Goal: Task Accomplishment & Management: Manage account settings

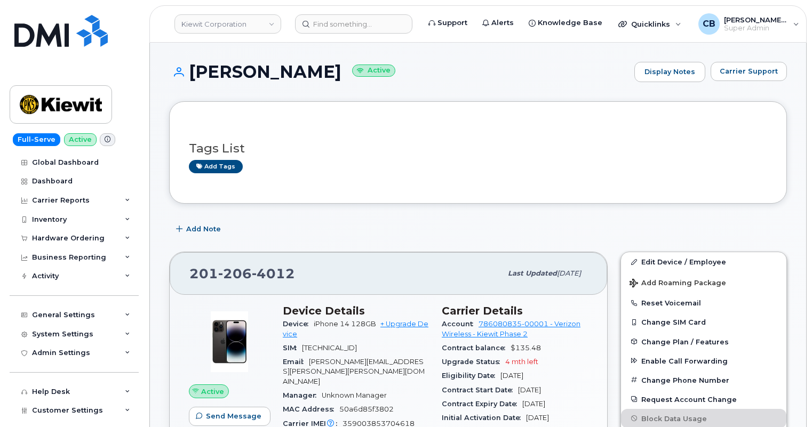
scroll to position [97, 0]
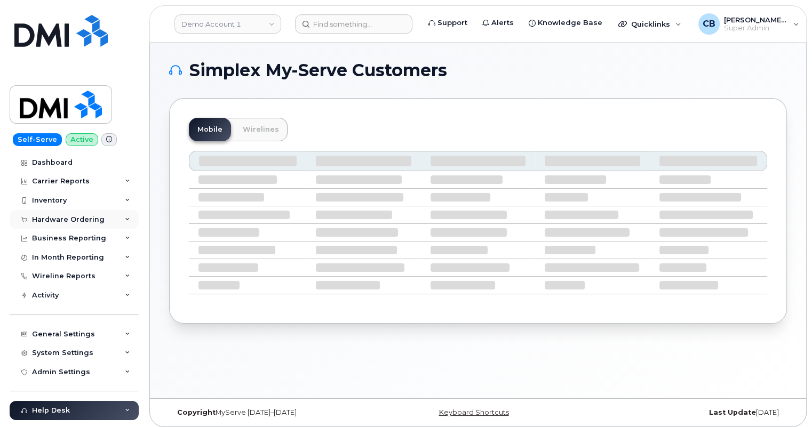
click at [47, 219] on div "Hardware Ordering" at bounding box center [68, 219] width 73 height 9
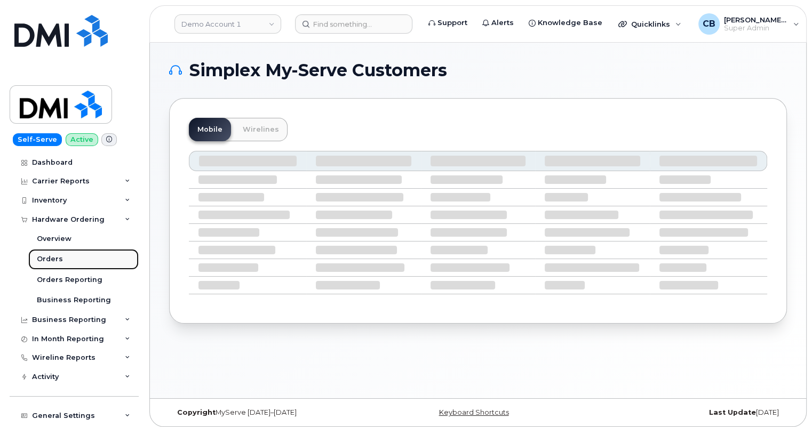
click at [44, 255] on div "Orders" at bounding box center [50, 259] width 26 height 10
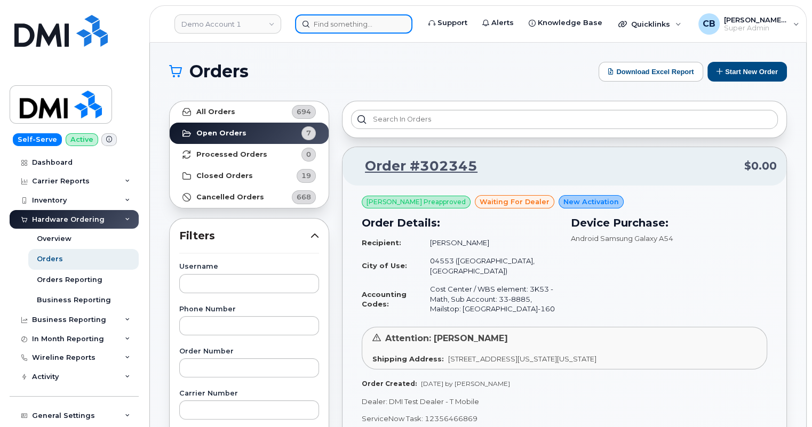
click at [330, 26] on input at bounding box center [353, 23] width 117 height 19
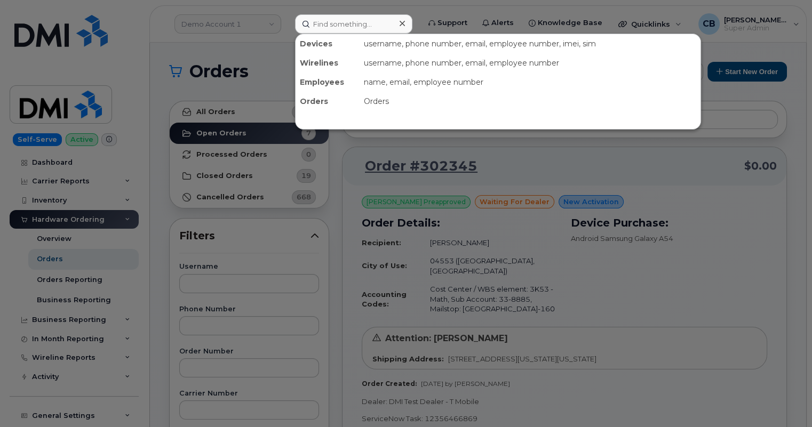
click at [243, 32] on div at bounding box center [406, 213] width 812 height 427
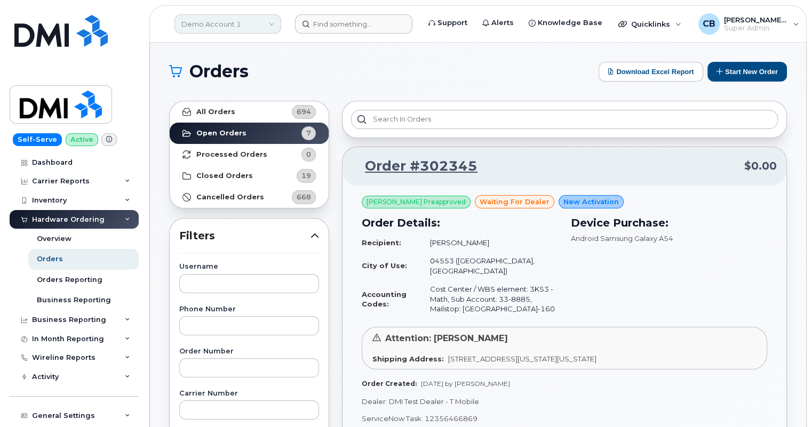
click at [247, 23] on link "Demo Account 1" at bounding box center [227, 23] width 107 height 19
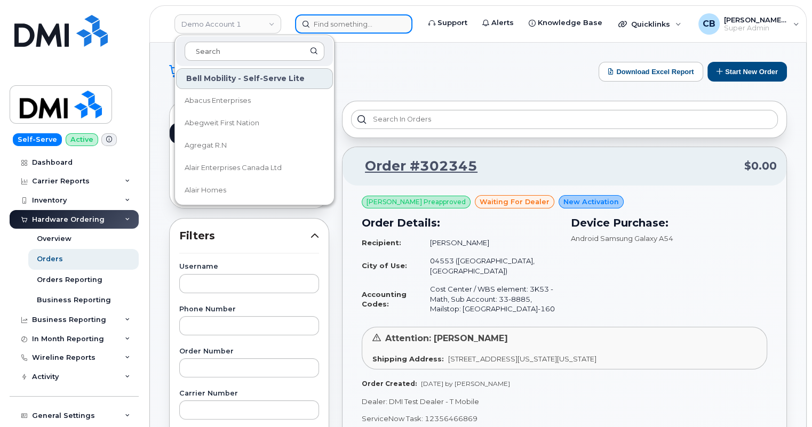
click at [335, 20] on input at bounding box center [353, 23] width 117 height 19
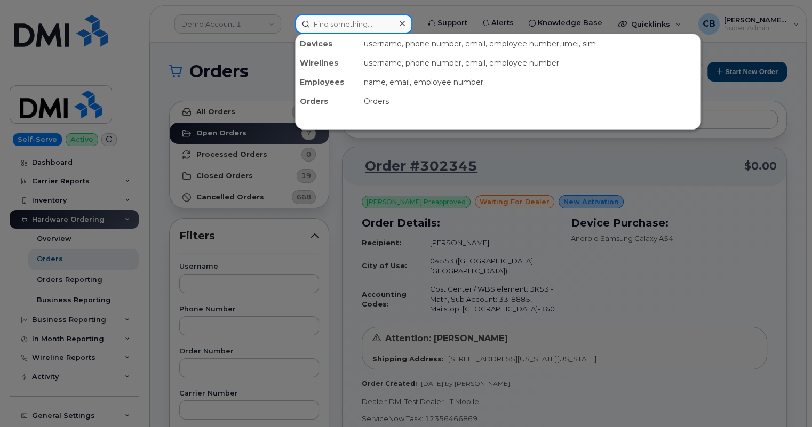
paste input "300938"
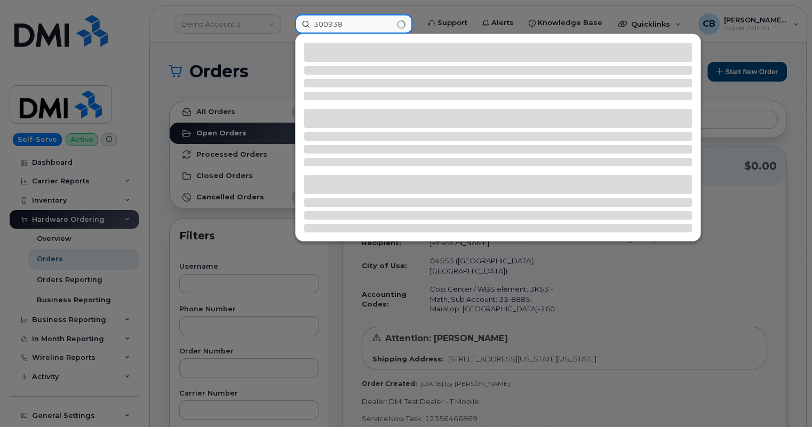
type input "300938"
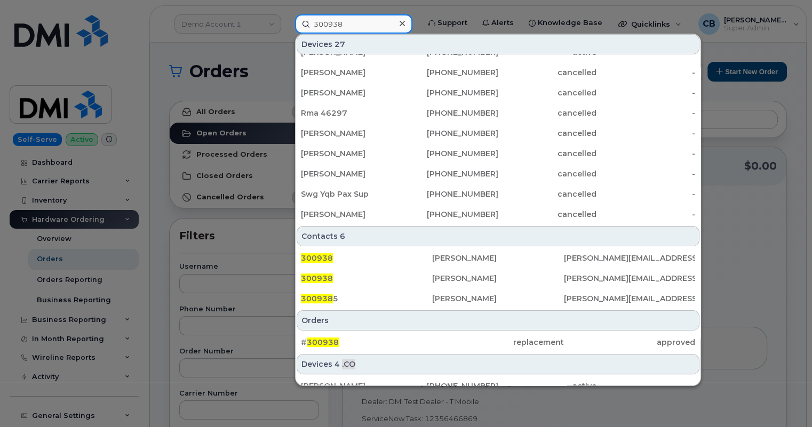
scroll to position [291, 0]
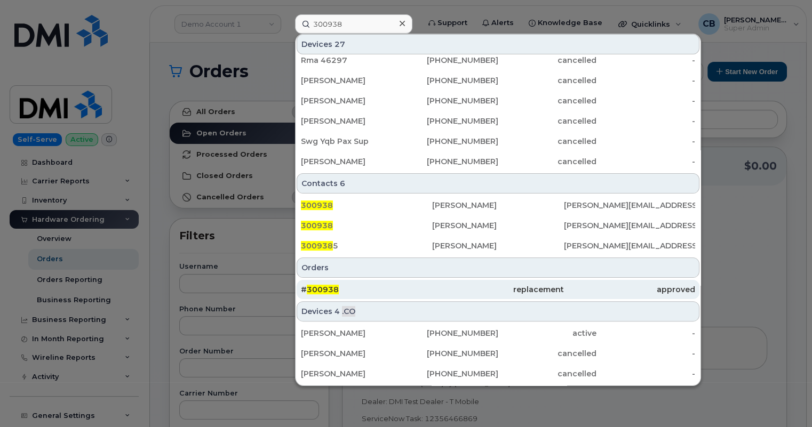
click at [327, 288] on span "300938" at bounding box center [323, 290] width 32 height 10
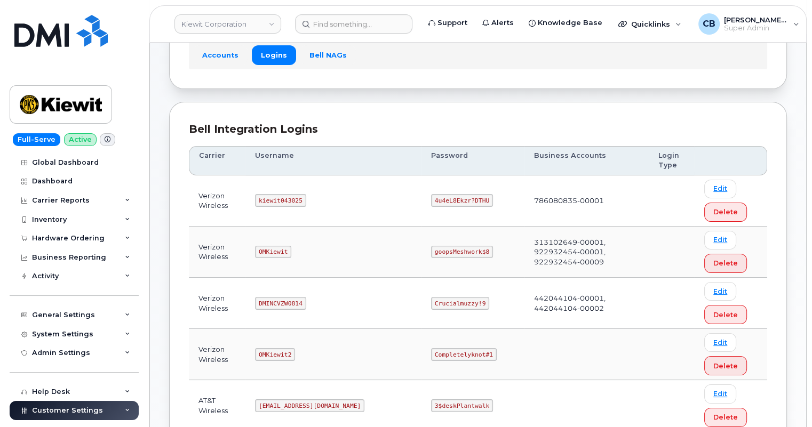
scroll to position [97, 0]
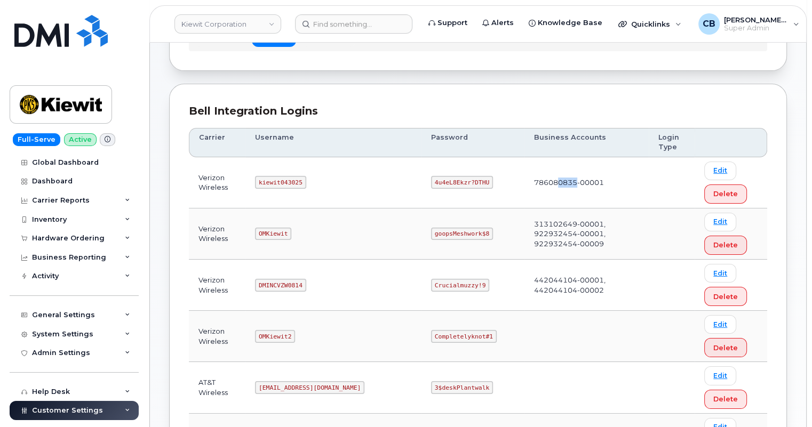
drag, startPoint x: 506, startPoint y: 181, endPoint x: 528, endPoint y: 181, distance: 22.4
click at [528, 181] on td "786080835-00001" at bounding box center [586, 182] width 124 height 51
click at [287, 181] on code "kiewit043025" at bounding box center [280, 182] width 51 height 13
copy code "kiewit043025"
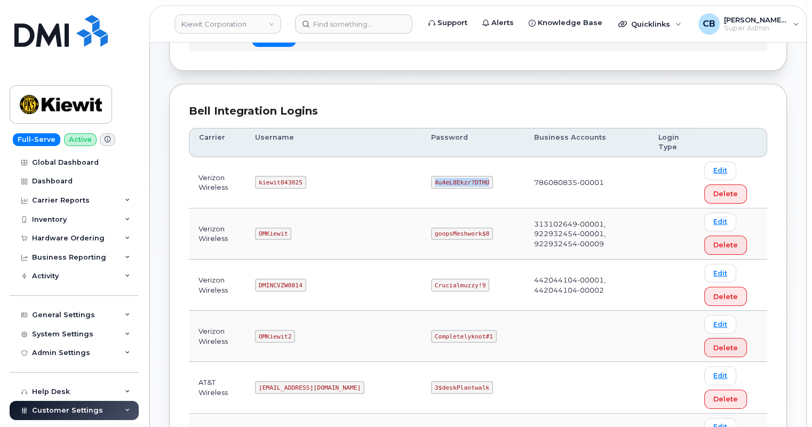
drag, startPoint x: 441, startPoint y: 181, endPoint x: 390, endPoint y: 181, distance: 50.7
click at [431, 181] on code "4u4eL8Ekzr?DTHU" at bounding box center [462, 182] width 62 height 13
copy code "4u4eL8Ekzr?DTHU"
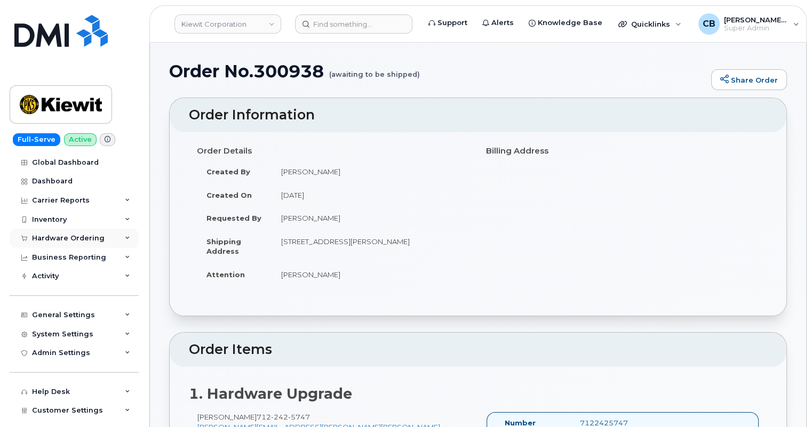
click at [50, 234] on div "Hardware Ordering" at bounding box center [68, 238] width 73 height 9
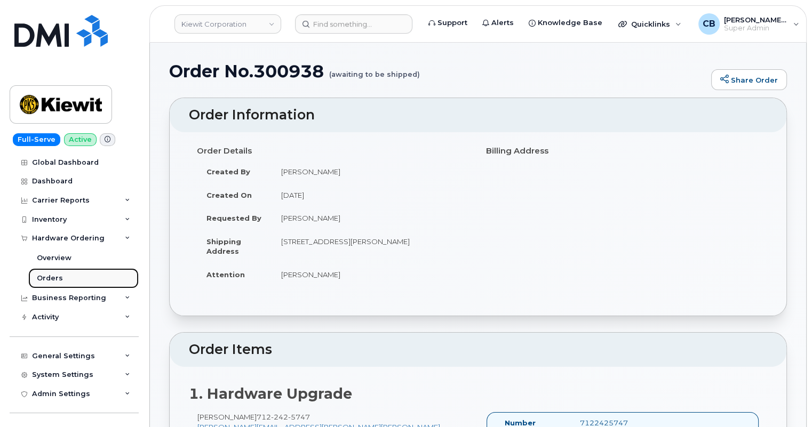
click at [51, 279] on div "Orders" at bounding box center [50, 279] width 26 height 10
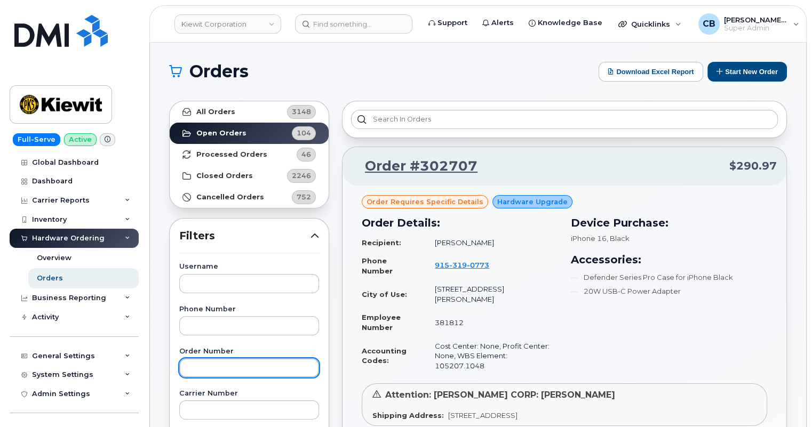
click at [209, 366] on input "text" at bounding box center [249, 367] width 140 height 19
paste input "300938"
type input "300938"
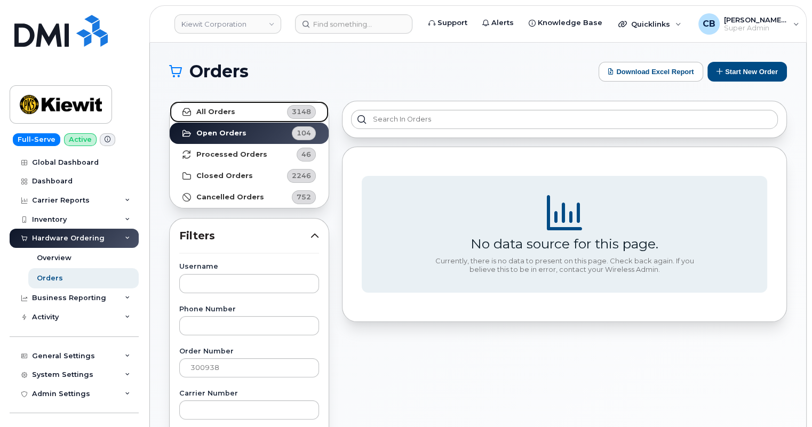
click at [217, 108] on strong "All Orders" at bounding box center [215, 112] width 39 height 9
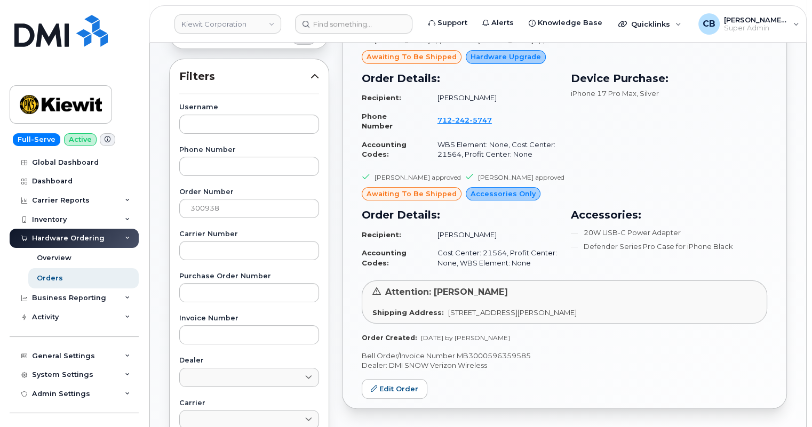
scroll to position [194, 0]
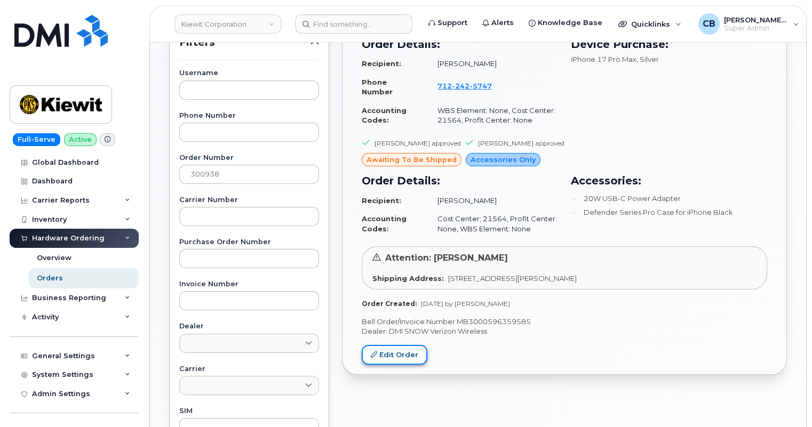
click at [400, 351] on link "Edit Order" at bounding box center [395, 355] width 66 height 20
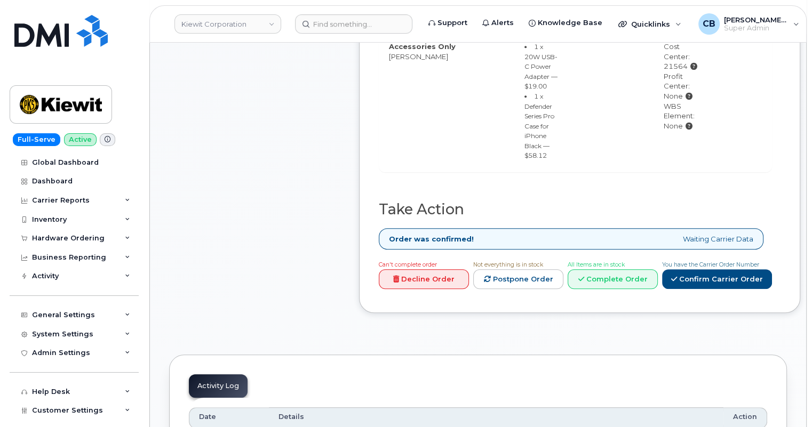
scroll to position [581, 0]
